Goal: Navigation & Orientation: Find specific page/section

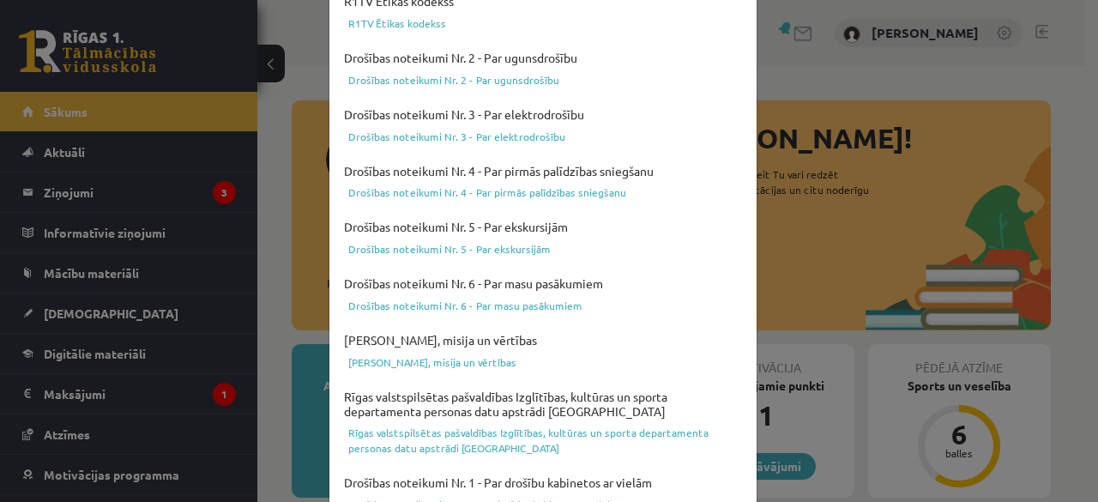
scroll to position [174, 0]
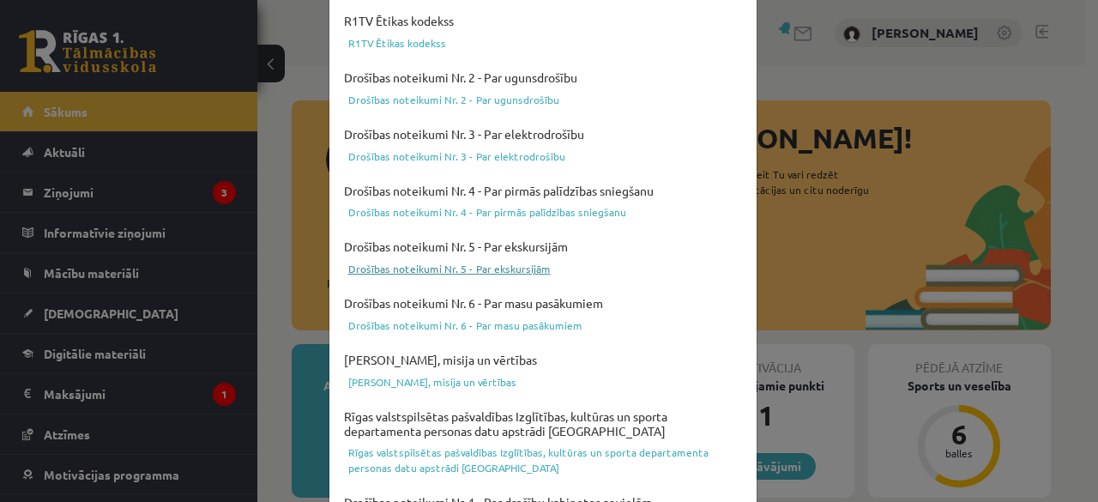
click at [511, 269] on link "Drošības noteikumi Nr. 5 - Par ekskursijām" at bounding box center [543, 268] width 407 height 21
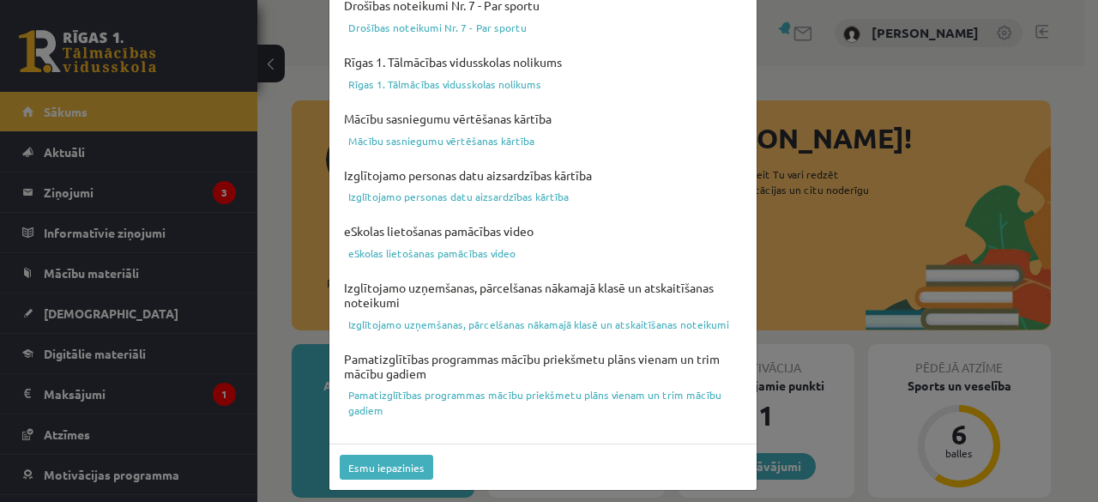
scroll to position [733, 0]
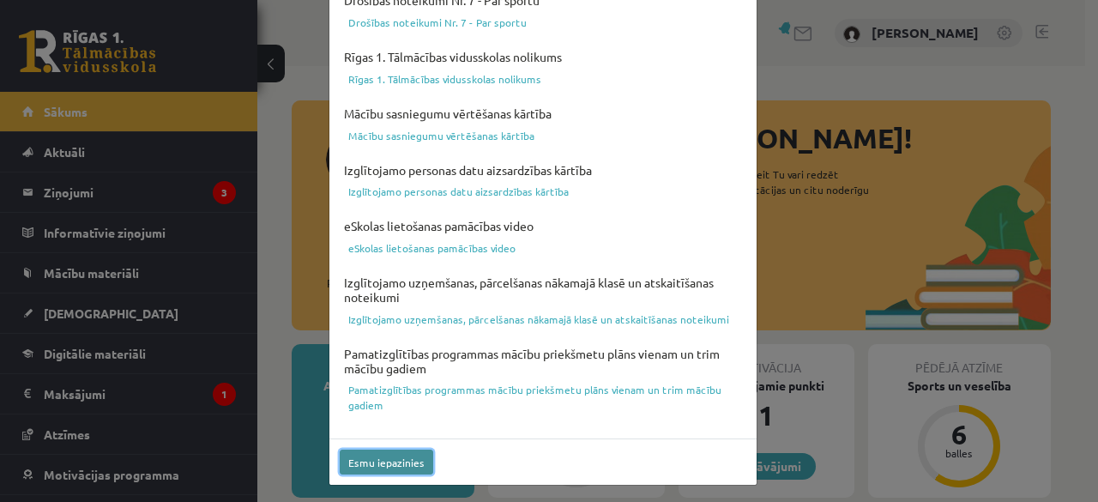
click at [367, 461] on button "Esmu iepazinies" at bounding box center [387, 462] width 94 height 25
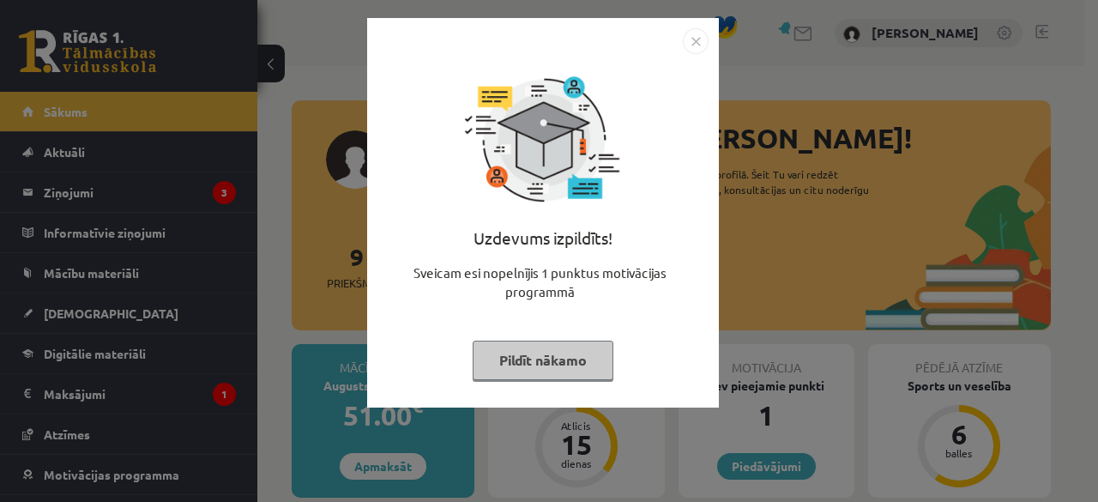
click at [698, 42] on img "Close" at bounding box center [696, 41] width 26 height 26
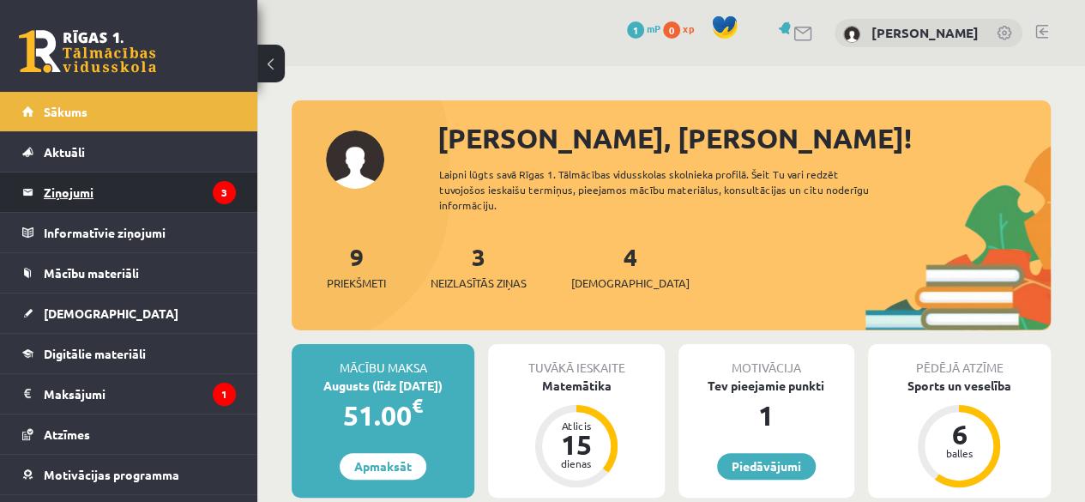
click at [160, 190] on legend "Ziņojumi 3" at bounding box center [140, 191] width 192 height 39
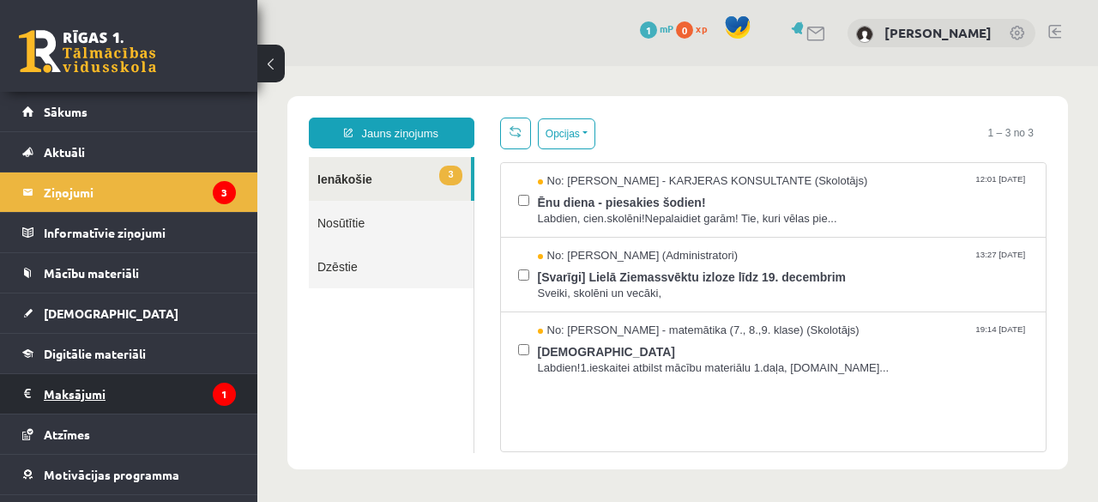
click at [91, 389] on legend "Maksājumi 1" at bounding box center [140, 393] width 192 height 39
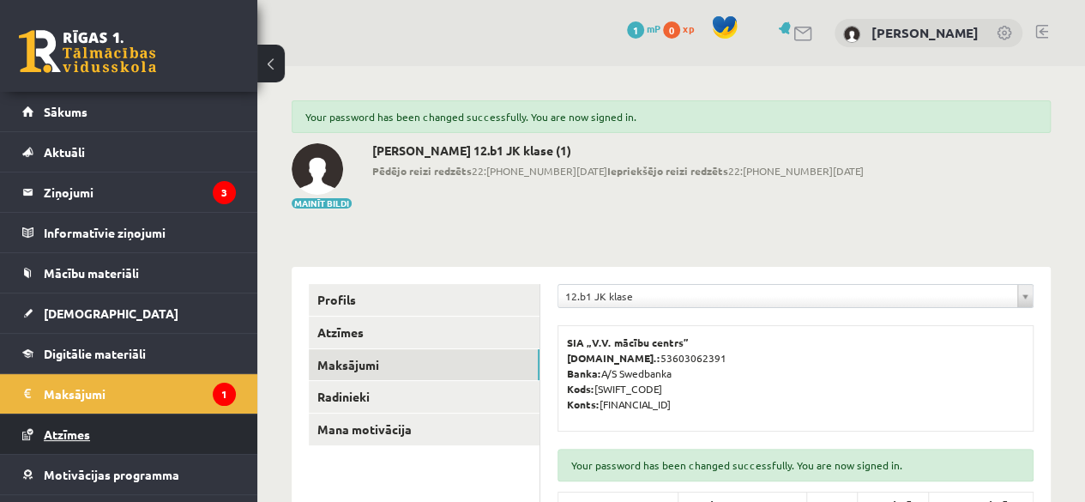
click at [69, 426] on span "Atzīmes" at bounding box center [67, 433] width 46 height 15
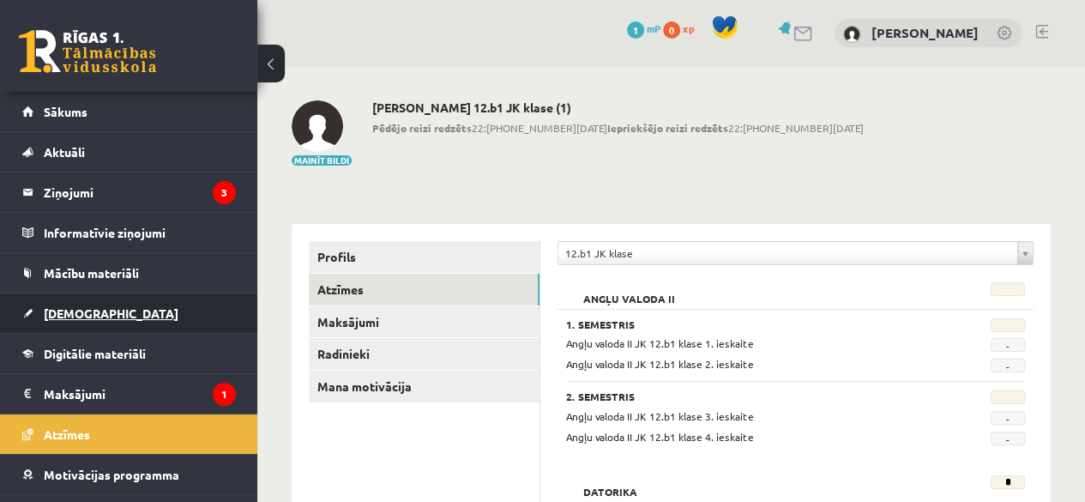
click at [58, 310] on span "[DEMOGRAPHIC_DATA]" at bounding box center [111, 312] width 135 height 15
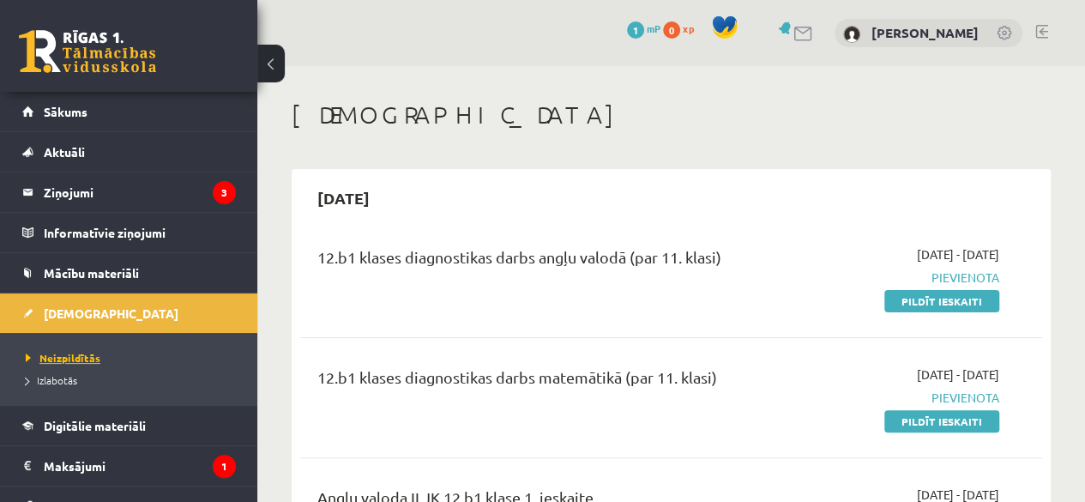
click at [67, 351] on span "Neizpildītās" at bounding box center [63, 358] width 75 height 14
click at [130, 229] on legend "Informatīvie ziņojumi 0" at bounding box center [140, 232] width 192 height 39
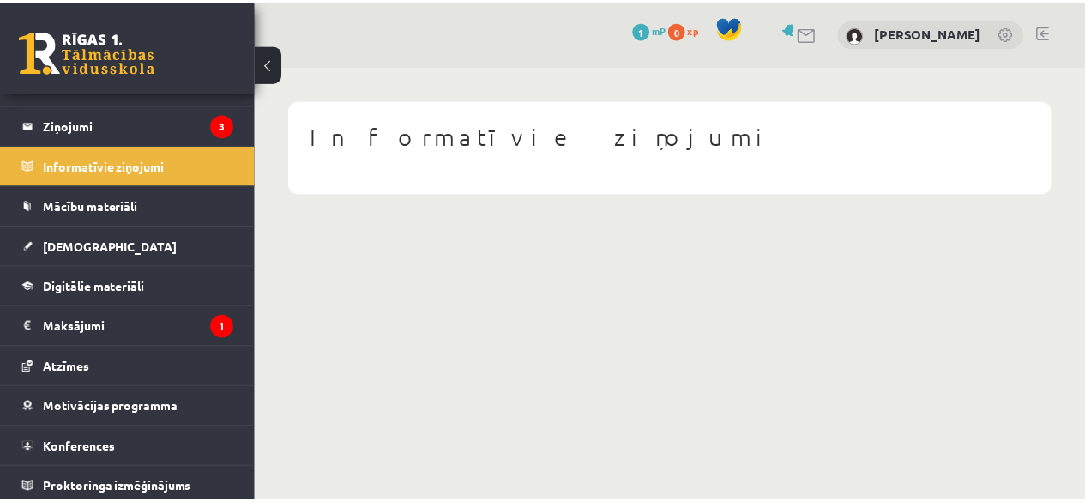
scroll to position [69, 0]
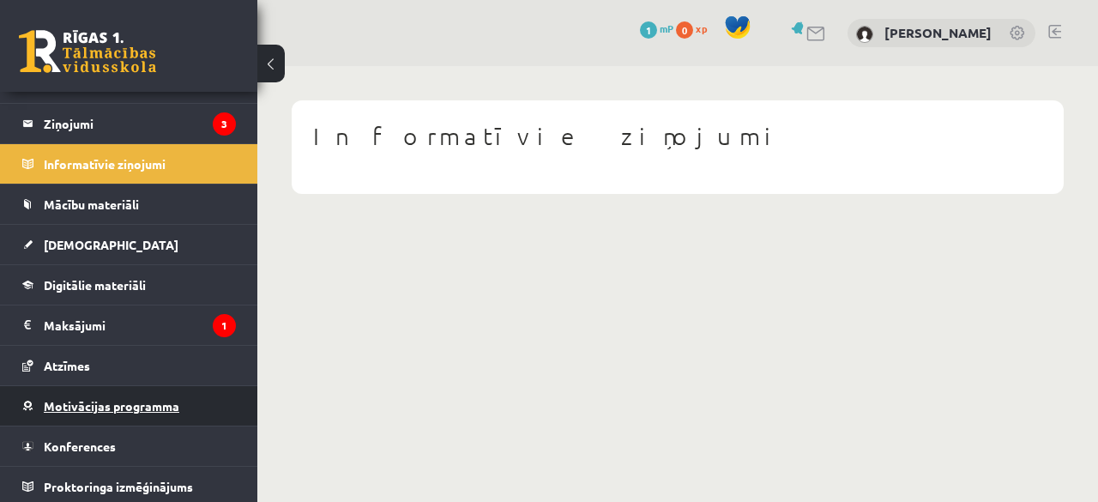
click at [115, 398] on span "Motivācijas programma" at bounding box center [112, 405] width 136 height 15
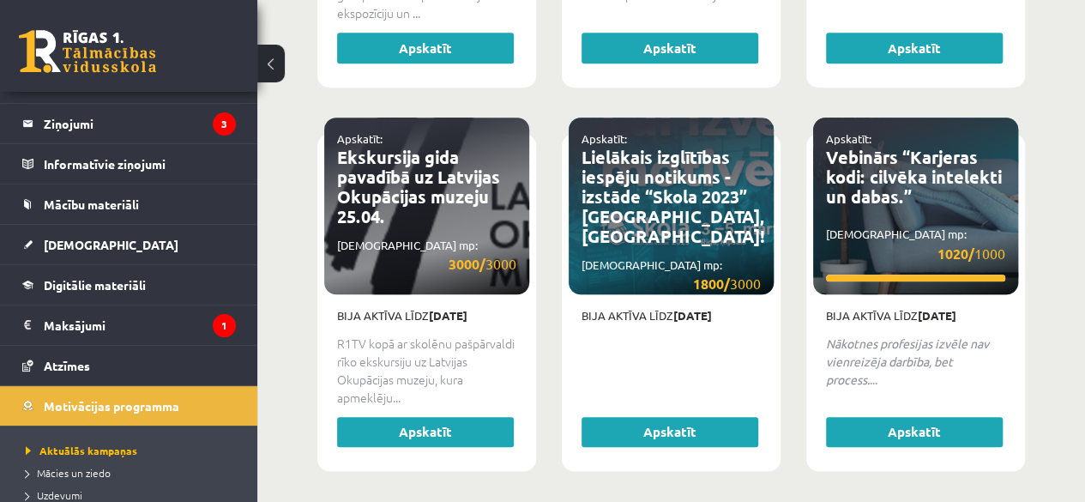
scroll to position [3746, 0]
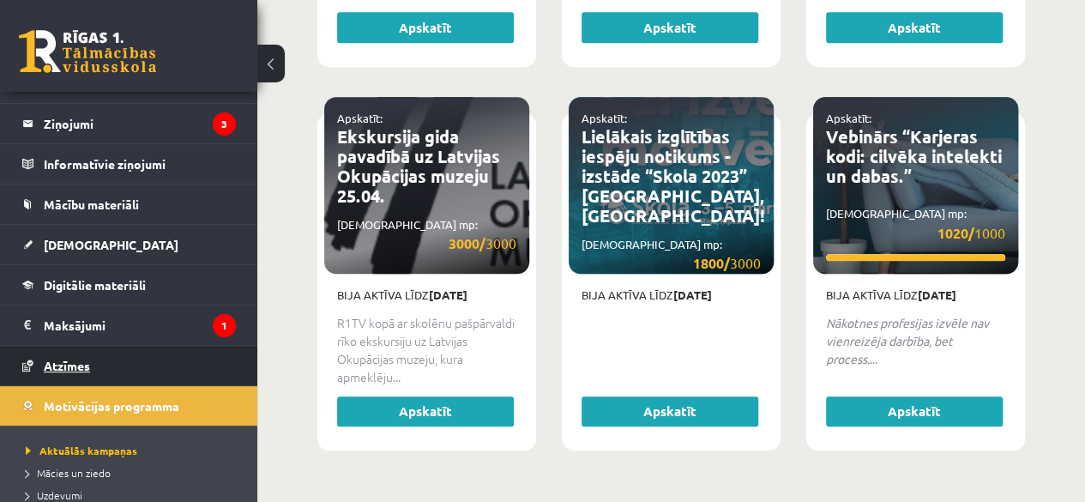
click at [69, 361] on span "Atzīmes" at bounding box center [67, 365] width 46 height 15
